Goal: Task Accomplishment & Management: Use online tool/utility

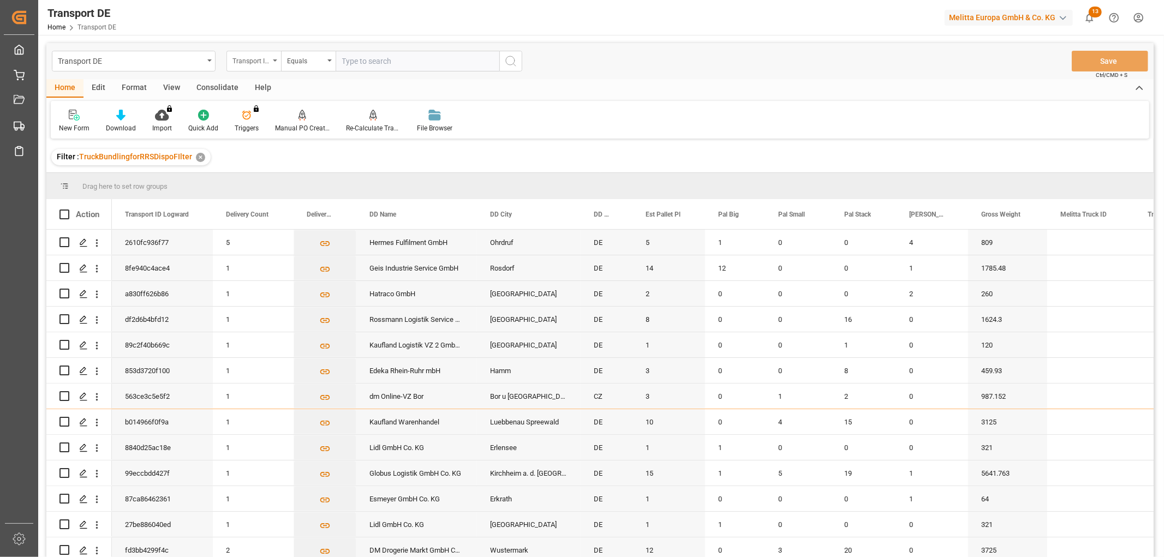
click at [252, 58] on div "Transport ID Logward" at bounding box center [251, 59] width 37 height 13
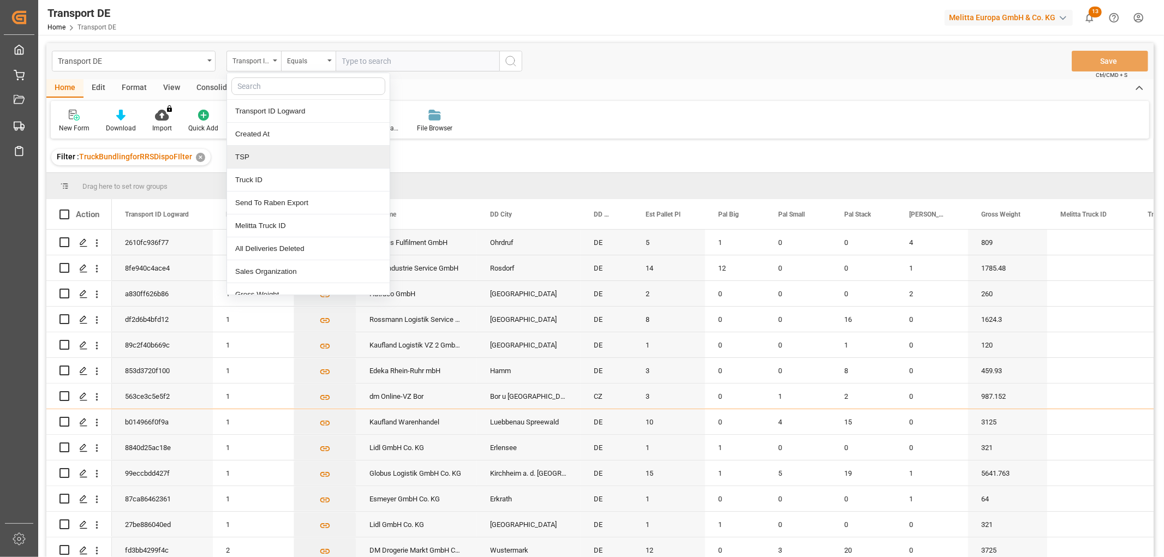
click at [255, 160] on div "TSP" at bounding box center [308, 157] width 163 height 23
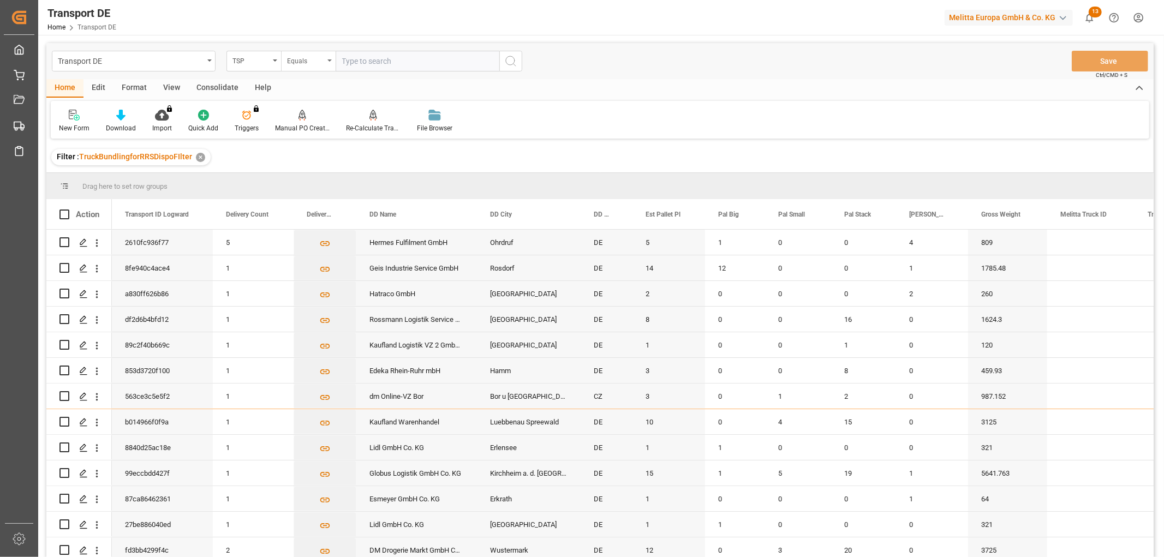
click at [303, 63] on div "Equals" at bounding box center [305, 59] width 37 height 13
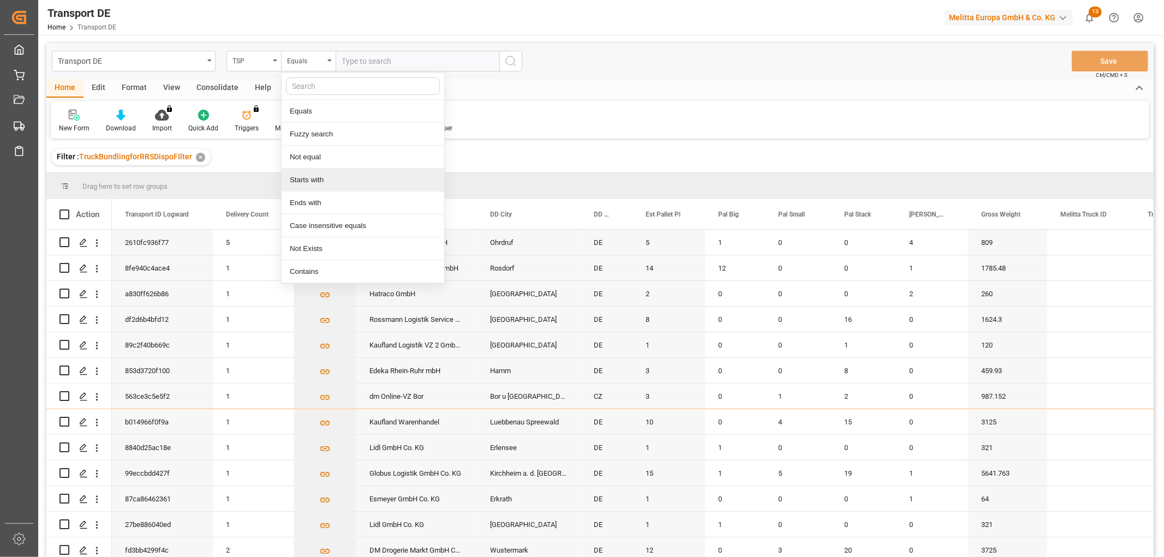
click at [304, 178] on div "Starts with" at bounding box center [363, 180] width 163 height 23
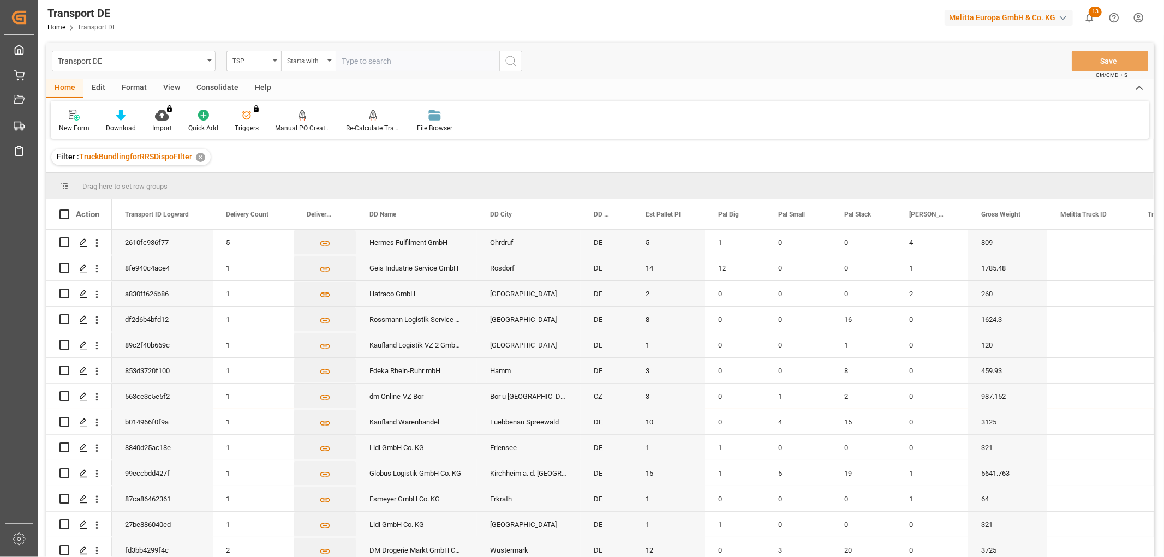
click at [354, 58] on input "text" at bounding box center [418, 61] width 164 height 21
type input "Self pickup DE"
click at [509, 61] on icon "search button" at bounding box center [510, 61] width 13 height 13
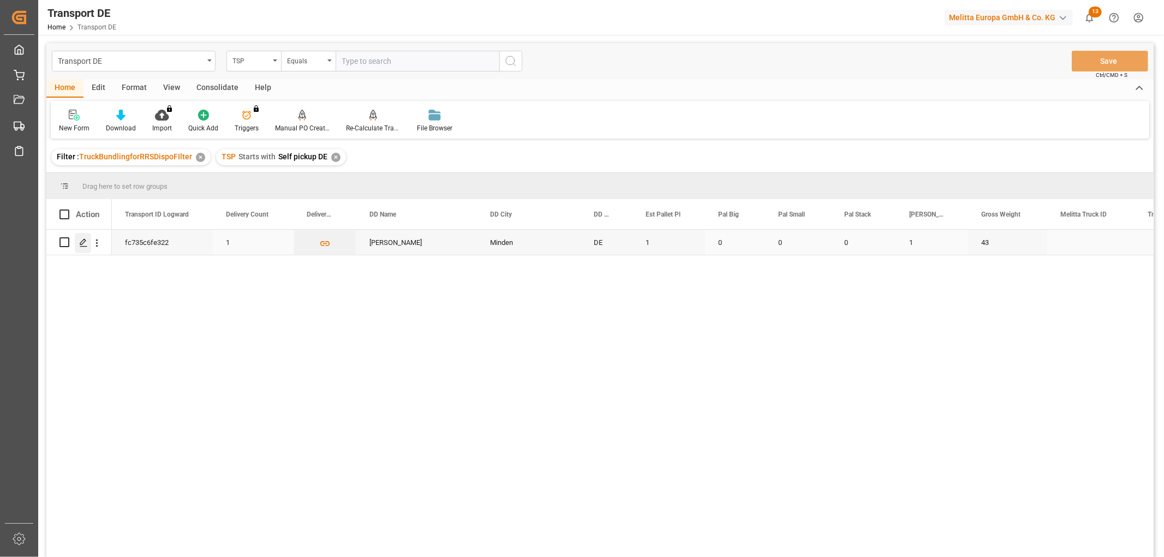
click at [83, 246] on icon "Press SPACE to select this row." at bounding box center [83, 243] width 9 height 9
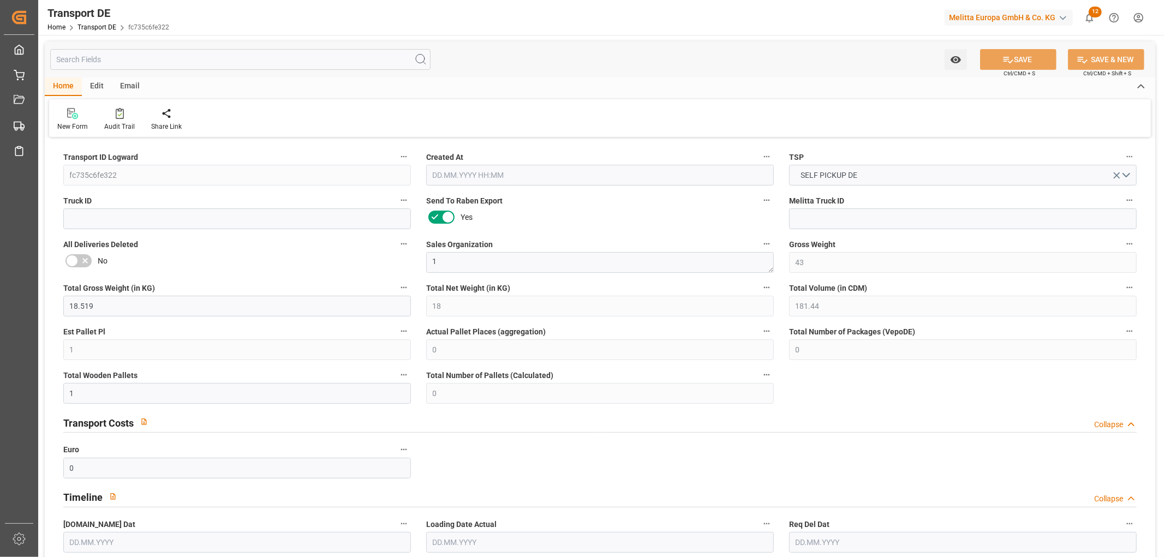
type input "43"
type input "18.519"
type input "18"
type input "181.44"
type input "1"
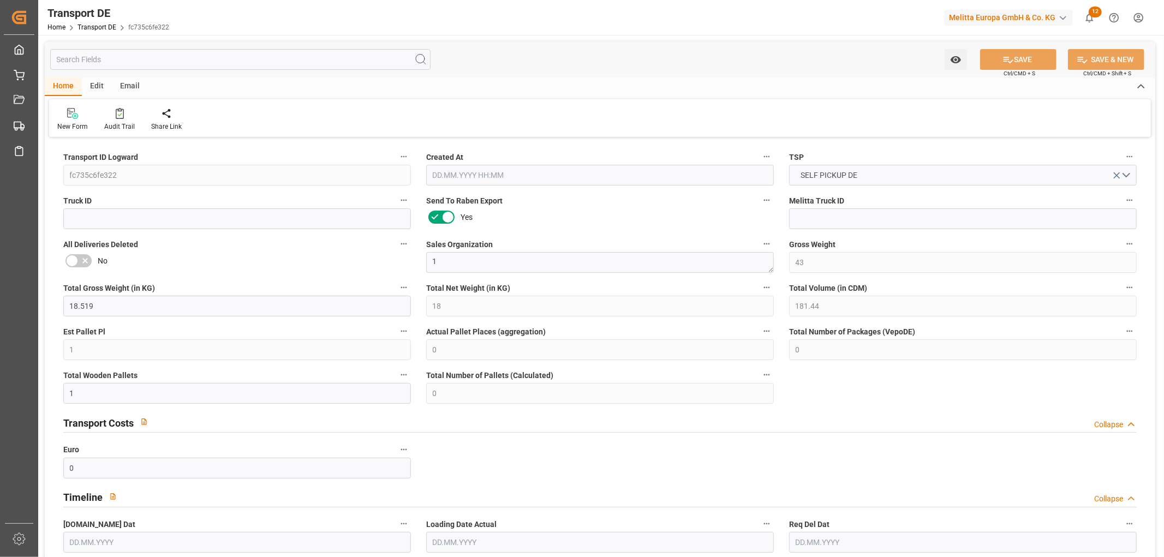
type input "0"
type input "1"
type input "0"
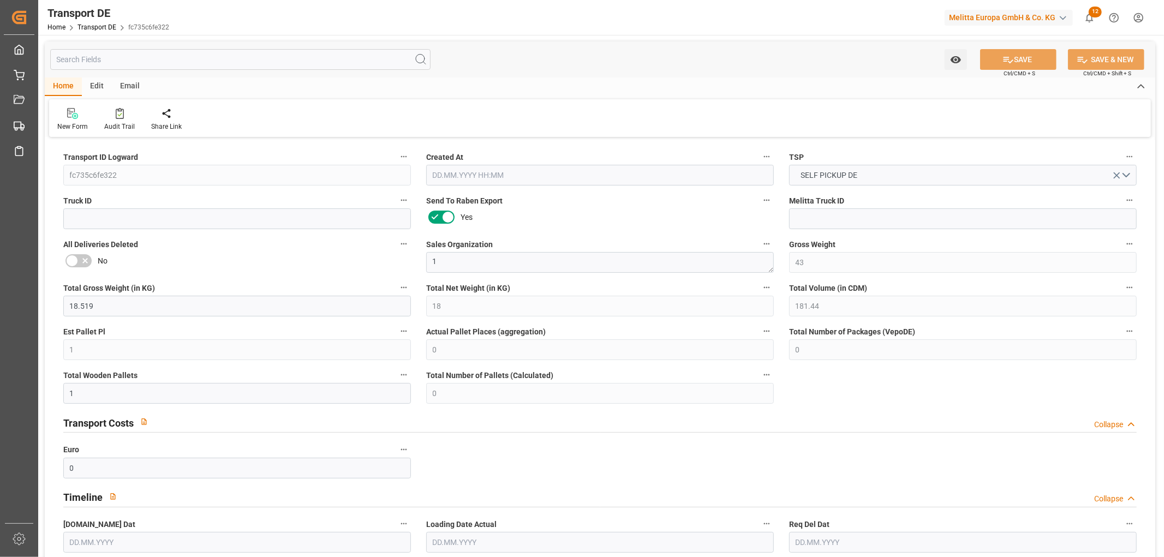
type input "32"
type input "0"
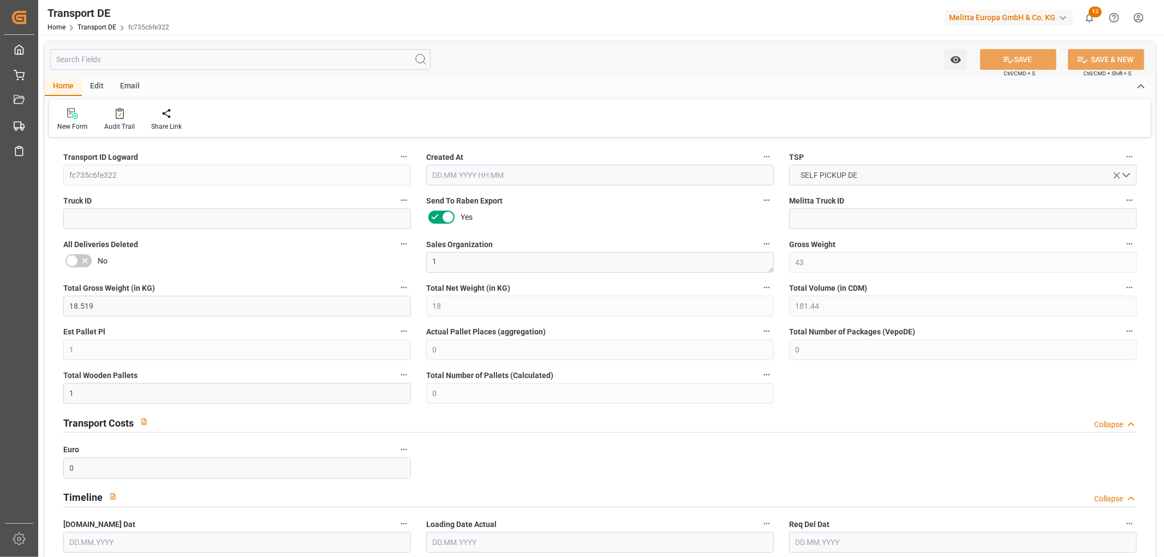
type input "0"
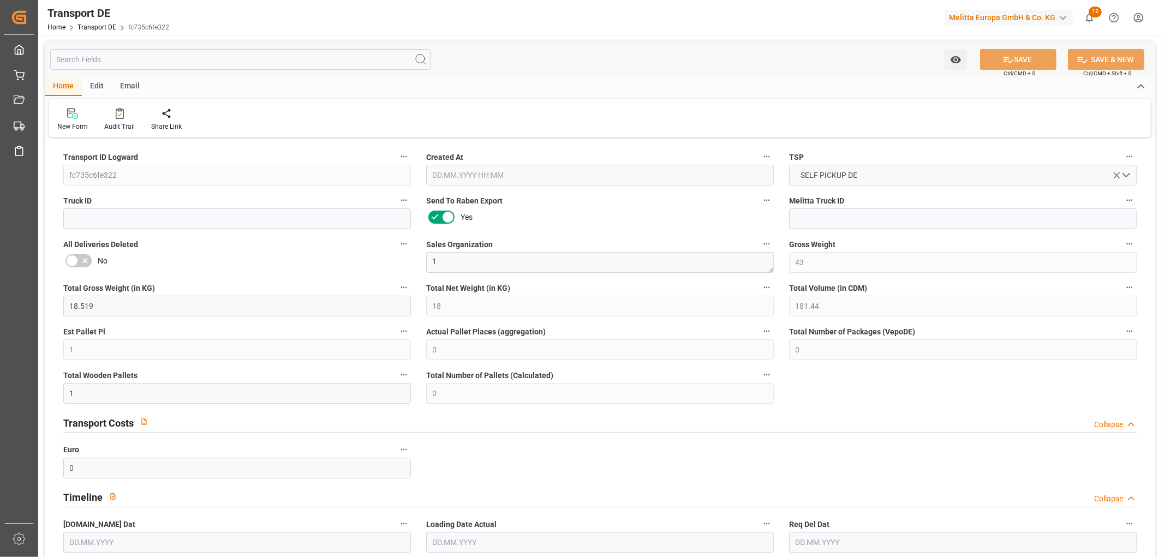
type input "0"
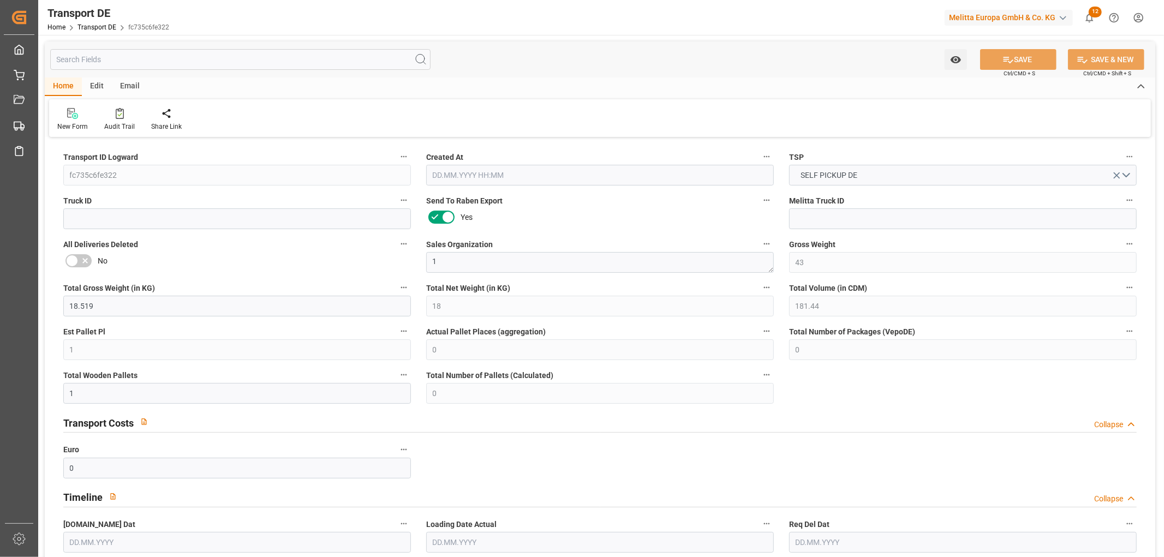
type input "0"
type input "1"
type input "0"
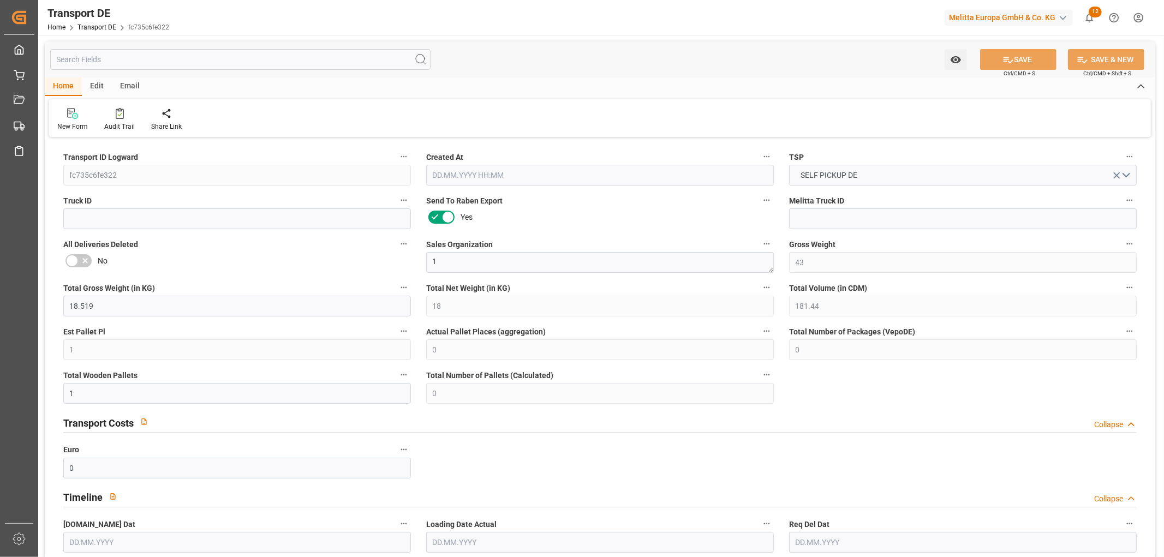
type input "0"
type input "3.039"
type input "0"
type input "[DATE] 22:03"
type input "[DATE]"
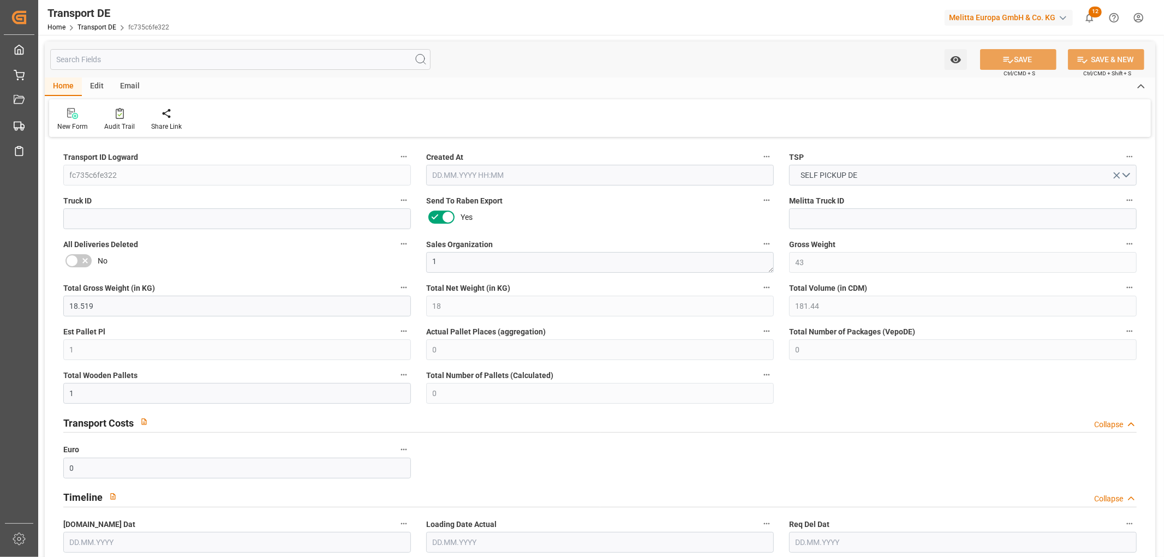
type input "[DATE]"
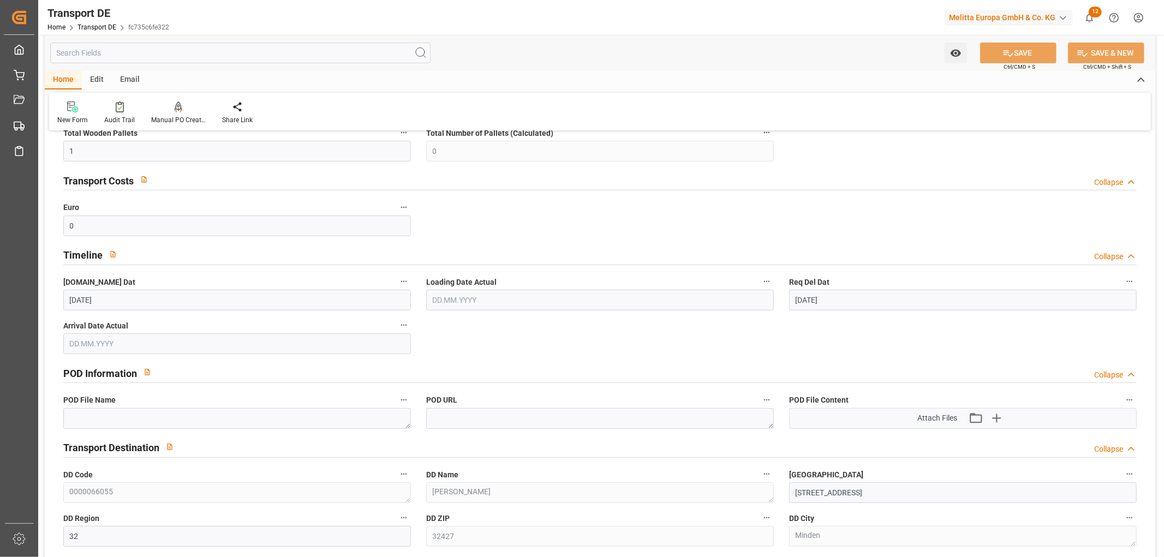
scroll to position [121, 0]
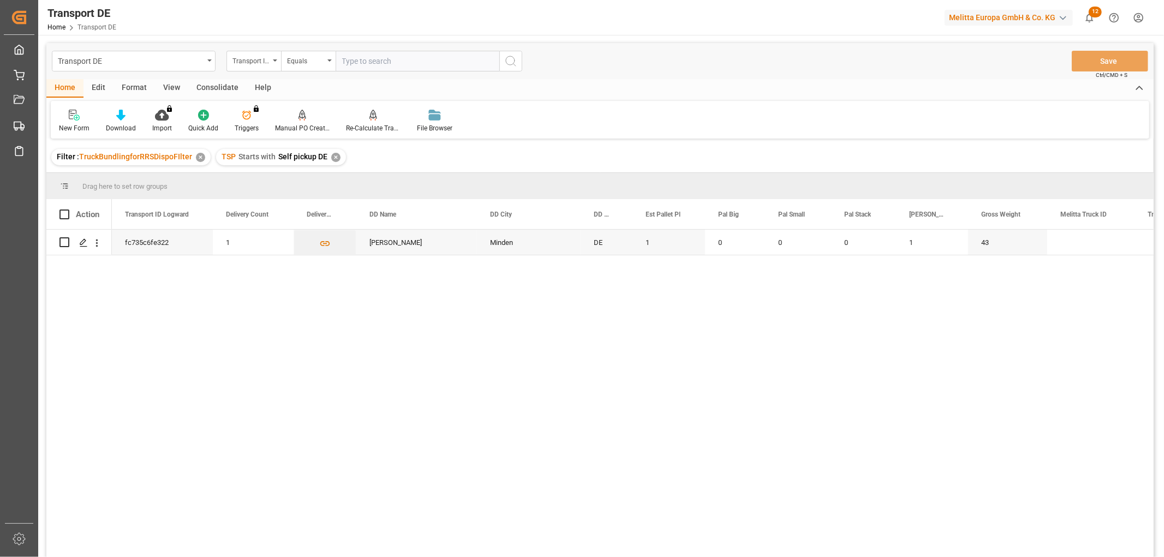
click at [335, 155] on div "✕" at bounding box center [335, 157] width 9 height 9
